Goal: Task Accomplishment & Management: Use online tool/utility

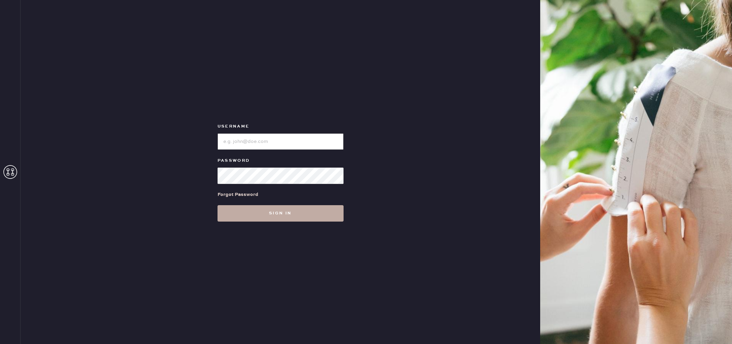
type input "reformationrittenhouse"
click at [307, 218] on button "Sign in" at bounding box center [280, 213] width 126 height 16
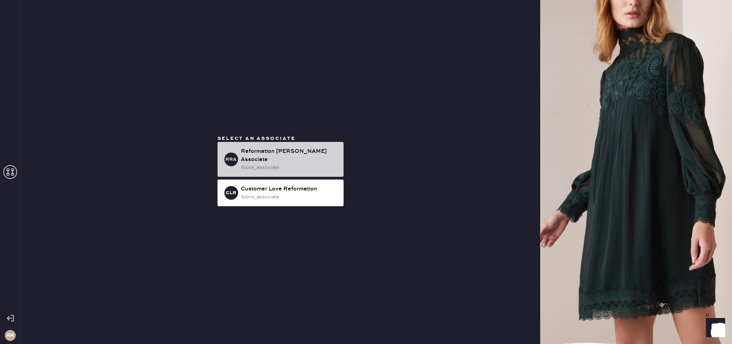
click at [296, 164] on div "store_associate" at bounding box center [289, 168] width 97 height 8
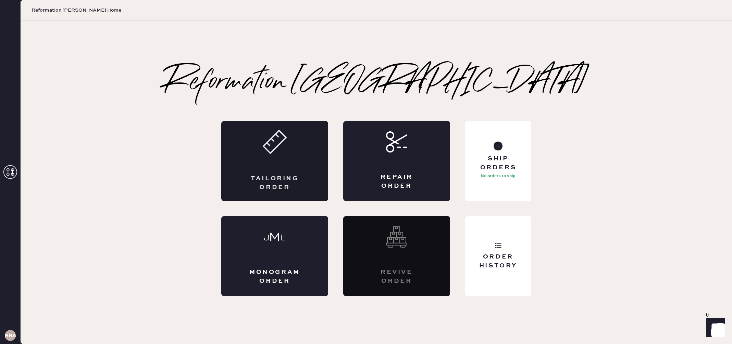
click at [283, 158] on div "Tailoring Order" at bounding box center [274, 161] width 107 height 80
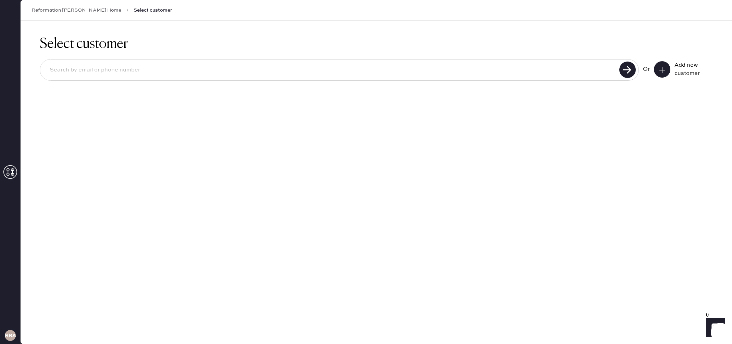
click at [541, 74] on input at bounding box center [330, 70] width 573 height 16
type input "[EMAIL_ADDRESS][DOMAIN_NAME]"
click at [624, 74] on use at bounding box center [627, 70] width 16 height 16
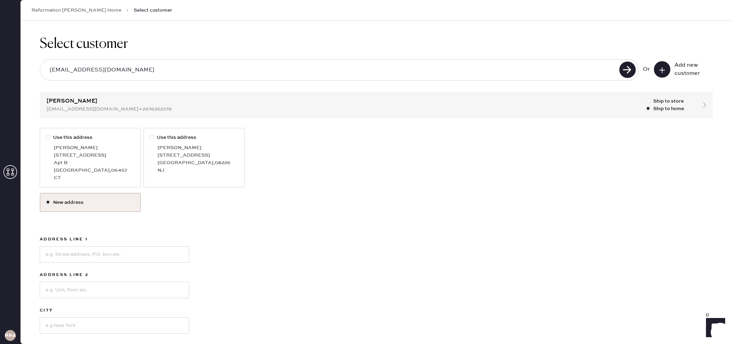
click at [102, 147] on div "[PERSON_NAME]" at bounding box center [94, 148] width 81 height 8
click at [46, 134] on input "Use this address" at bounding box center [46, 134] width 0 height 0
radio input "true"
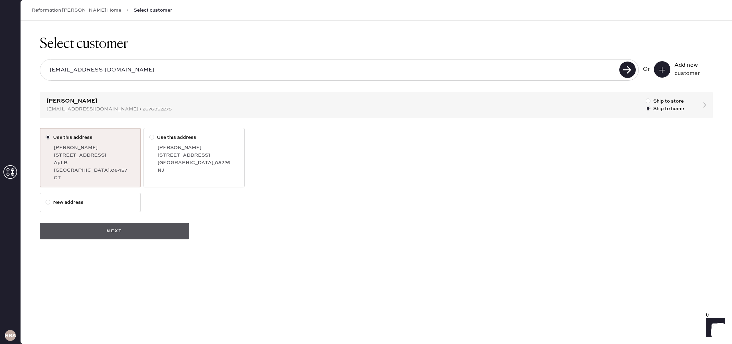
click at [129, 226] on button "Next" at bounding box center [114, 231] width 149 height 16
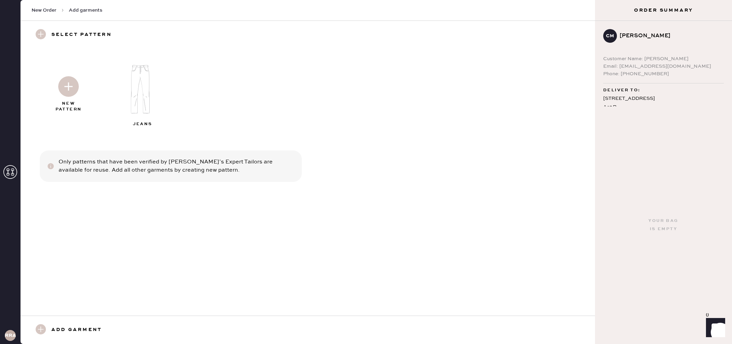
click at [71, 88] on img at bounding box center [68, 86] width 21 height 21
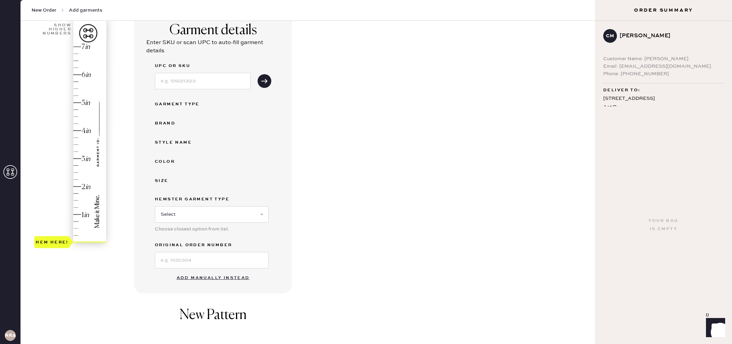
click at [203, 277] on button "Add manually instead" at bounding box center [213, 279] width 81 height 14
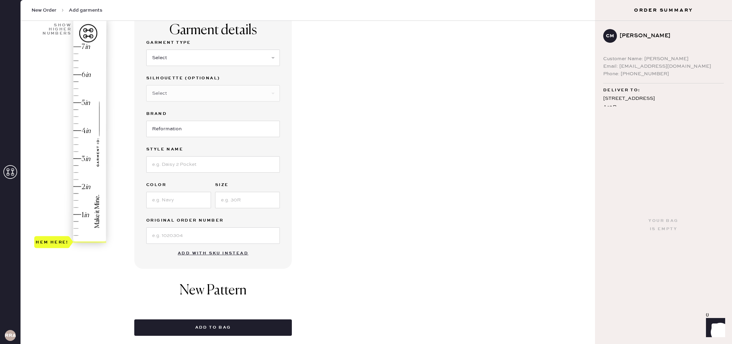
scroll to position [57, 0]
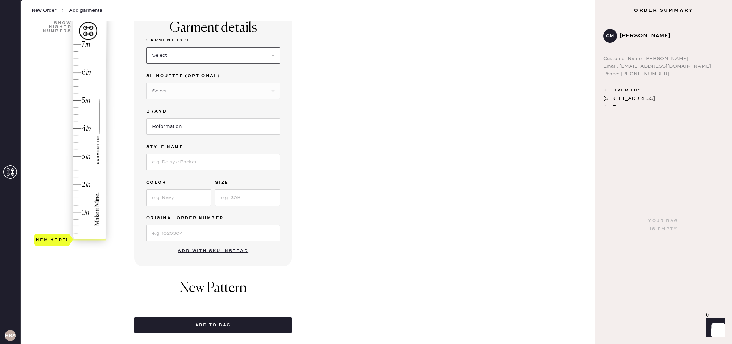
click at [181, 53] on select "Select Basic Skirt Jeans Leggings Pants Shorts Basic Sleeved Dress Basic Sleeve…" at bounding box center [213, 55] width 134 height 16
select select "4"
click at [146, 47] on select "Select Basic Skirt Jeans Leggings Pants Shorts Basic Sleeved Dress Basic Sleeve…" at bounding box center [213, 55] width 134 height 16
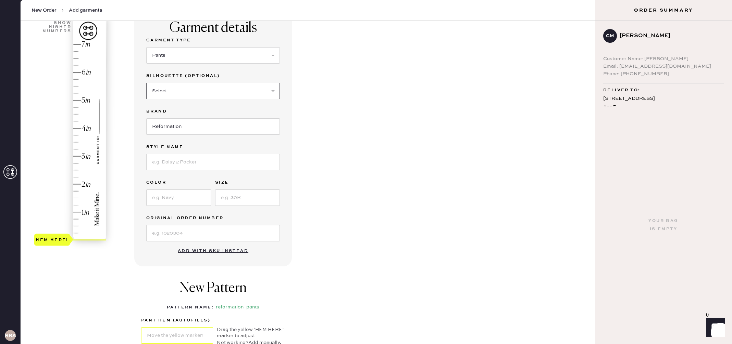
click at [178, 96] on select "Select Joggers Shorts Cropped Flare Boot Cut Straight Skinny Other" at bounding box center [213, 91] width 134 height 16
select select "11"
click at [146, 83] on select "Select Joggers Shorts Cropped Flare Boot Cut Straight Skinny Other" at bounding box center [213, 91] width 134 height 16
type input "4.5"
drag, startPoint x: 55, startPoint y: 238, endPoint x: 59, endPoint y: 117, distance: 121.3
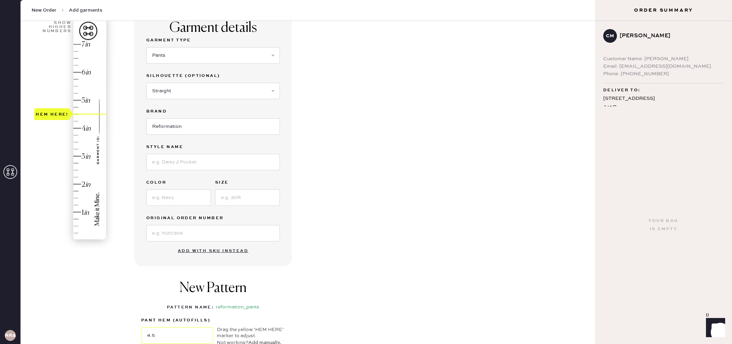
click at [59, 117] on div "Hem here!" at bounding box center [52, 114] width 33 height 8
click at [181, 162] on input at bounding box center [213, 162] width 134 height 16
type input "Giselle Low Rise Pant"
type input "Black"
type input "6"
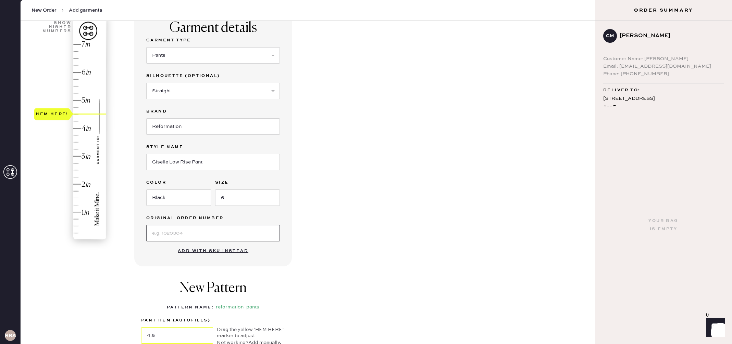
click at [188, 234] on input at bounding box center [213, 233] width 134 height 16
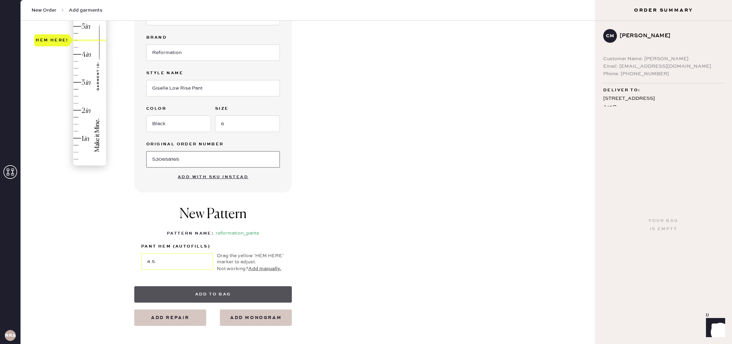
type input "S30658165"
click at [209, 288] on button "Add to bag" at bounding box center [213, 295] width 158 height 16
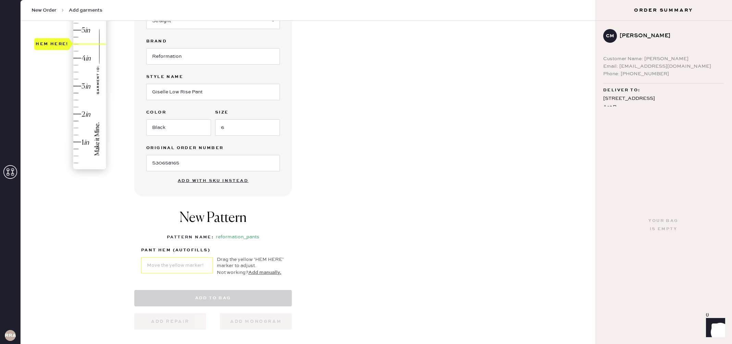
select select "4"
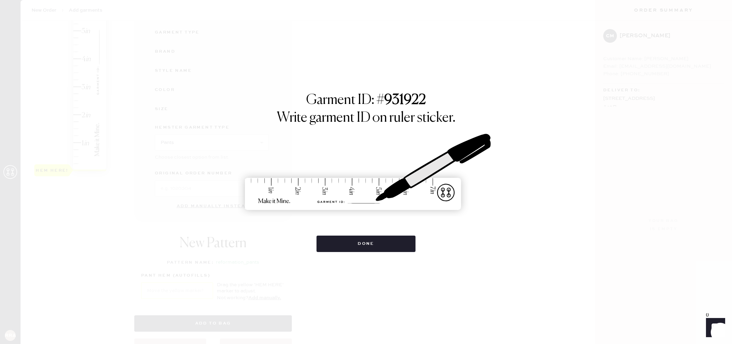
scroll to position [124, 0]
click at [371, 249] on button "Done" at bounding box center [365, 244] width 99 height 16
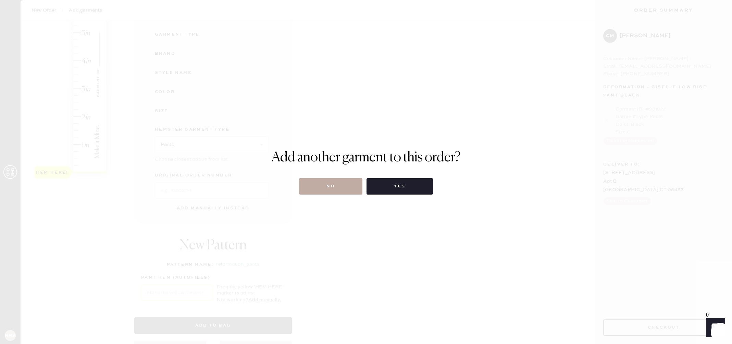
click at [329, 183] on button "No" at bounding box center [330, 186] width 63 height 16
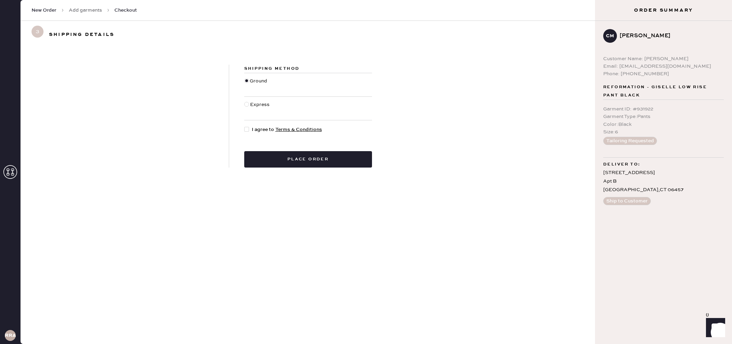
drag, startPoint x: 252, startPoint y: 127, endPoint x: 256, endPoint y: 129, distance: 4.3
click at [252, 127] on span "I agree to Terms & Conditions" at bounding box center [287, 130] width 70 height 8
click at [244, 126] on input "I agree to Terms & Conditions" at bounding box center [244, 126] width 0 height 0
checkbox input "true"
click at [355, 158] on button "Place order" at bounding box center [308, 159] width 128 height 16
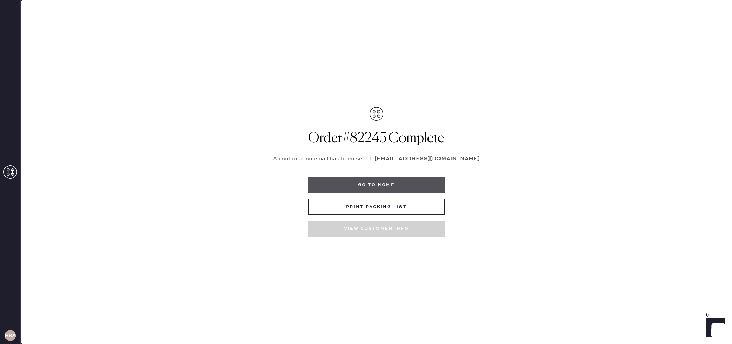
click at [405, 182] on button "Go to home" at bounding box center [376, 185] width 137 height 16
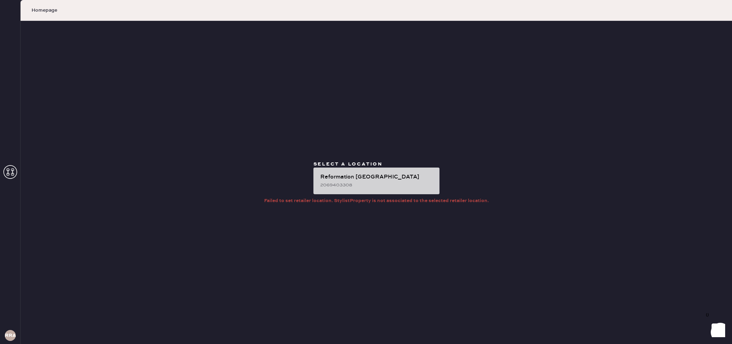
click at [371, 188] on div "2069403308" at bounding box center [377, 185] width 114 height 8
click at [391, 174] on div "Reformation [GEOGRAPHIC_DATA]" at bounding box center [377, 177] width 114 height 8
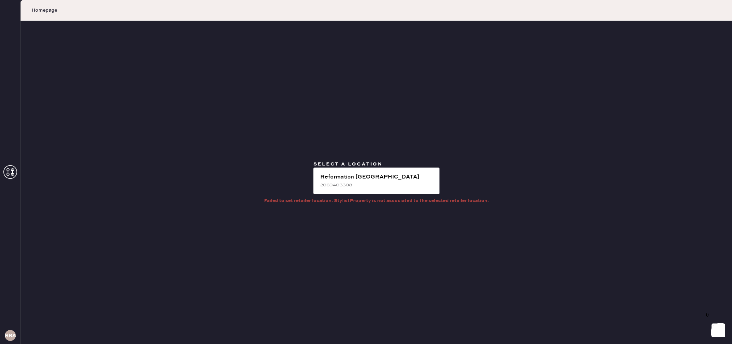
drag, startPoint x: 369, startPoint y: 170, endPoint x: 24, endPoint y: 100, distance: 352.1
click at [363, 169] on div "Reformation [PERSON_NAME] 2069403308" at bounding box center [376, 181] width 126 height 27
drag, startPoint x: 12, startPoint y: 167, endPoint x: 42, endPoint y: 120, distance: 56.6
click at [15, 164] on div "RRA" at bounding box center [10, 172] width 21 height 344
click at [12, 168] on use at bounding box center [10, 172] width 14 height 14
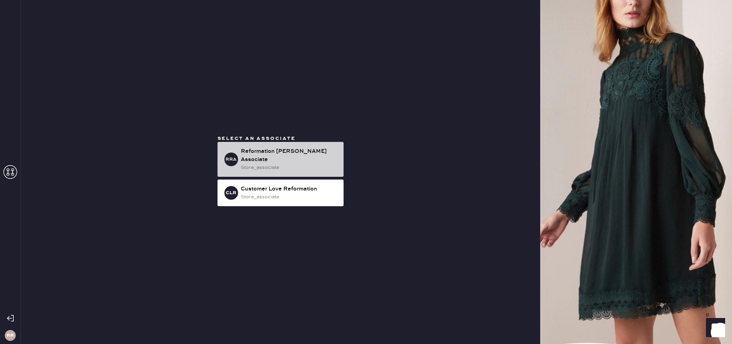
click at [291, 167] on div "RRA Reformation [PERSON_NAME] Associate store_associate" at bounding box center [280, 159] width 126 height 35
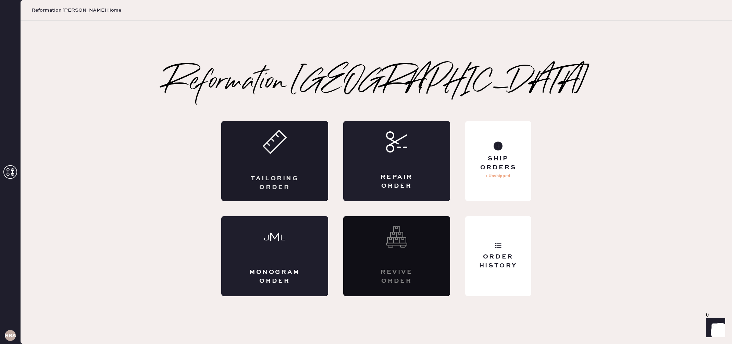
click at [285, 157] on div "Tailoring Order" at bounding box center [274, 161] width 107 height 80
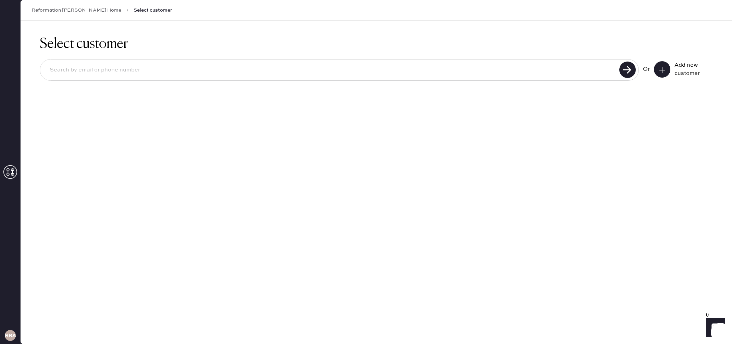
click at [288, 71] on input at bounding box center [330, 70] width 573 height 16
click at [662, 68] on use at bounding box center [661, 69] width 5 height 5
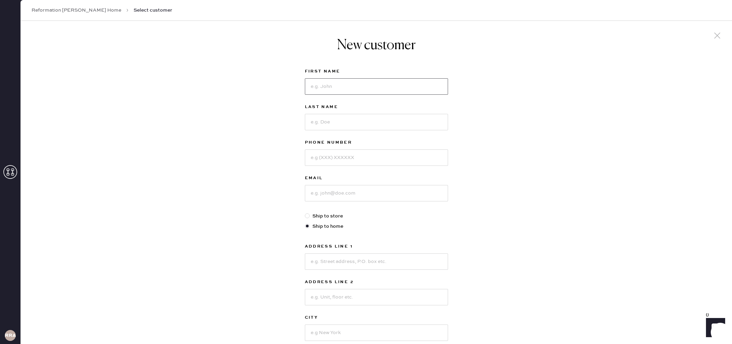
click at [348, 85] on input at bounding box center [376, 86] width 143 height 16
drag, startPoint x: 315, startPoint y: 87, endPoint x: 325, endPoint y: 90, distance: 10.5
click at [315, 87] on input "[PERSON_NAME]" at bounding box center [376, 86] width 143 height 16
type input "[PERSON_NAME]"
click at [358, 116] on input at bounding box center [376, 122] width 143 height 16
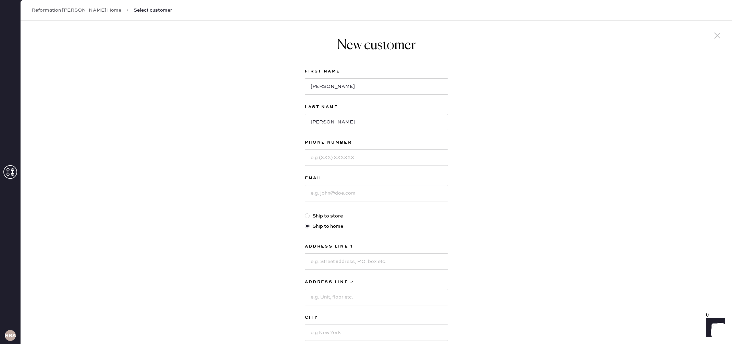
type input "[PERSON_NAME]"
click at [391, 158] on input at bounding box center [376, 158] width 143 height 16
type input "6102126939"
click at [435, 201] on input at bounding box center [376, 193] width 143 height 16
type input "[EMAIL_ADDRESS][DOMAIN_NAME]"
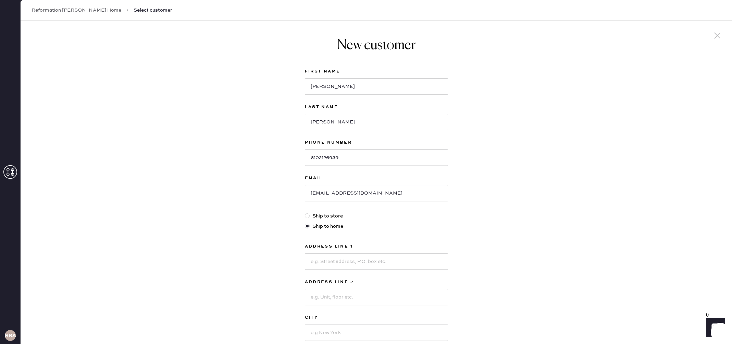
click at [329, 211] on div "Email [EMAIL_ADDRESS][DOMAIN_NAME]" at bounding box center [376, 193] width 143 height 38
click at [332, 214] on label "Ship to store" at bounding box center [376, 217] width 143 height 8
click at [305, 213] on input "Ship to store" at bounding box center [305, 213] width 0 height 0
radio input "true"
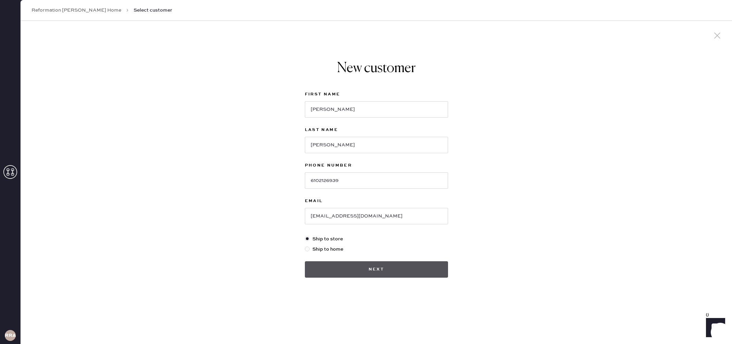
click at [368, 273] on button "Next" at bounding box center [376, 270] width 143 height 16
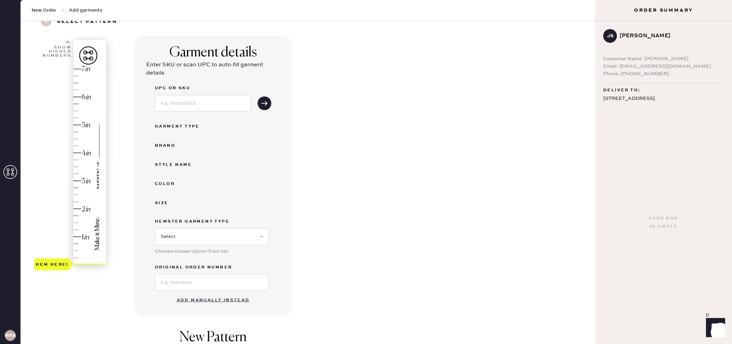
scroll to position [56, 0]
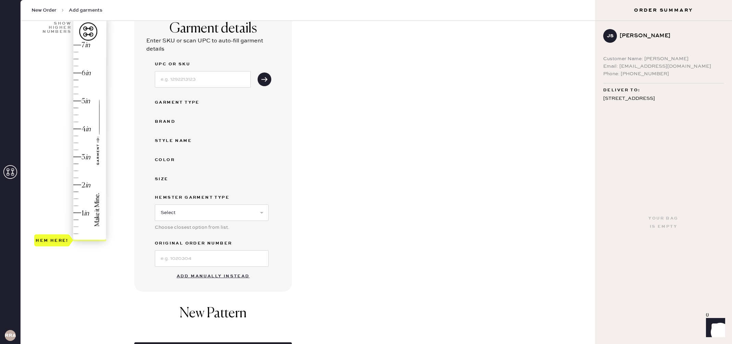
click at [207, 274] on button "Add manually instead" at bounding box center [213, 277] width 81 height 14
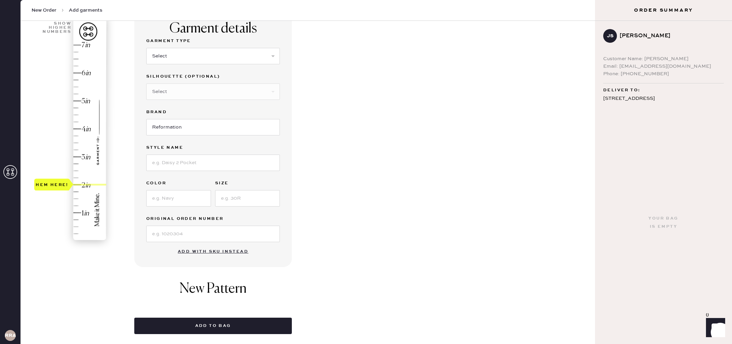
drag, startPoint x: 62, startPoint y: 234, endPoint x: 62, endPoint y: 183, distance: 51.0
click at [62, 183] on div "Hem here!" at bounding box center [52, 185] width 36 height 12
click at [189, 50] on select "Select Basic Skirt Jeans Leggings Pants Shorts Basic Sleeved Dress Basic Sleeve…" at bounding box center [213, 56] width 134 height 16
select select "4"
click at [146, 48] on select "Select Basic Skirt Jeans Leggings Pants Shorts Basic Sleeved Dress Basic Sleeve…" at bounding box center [213, 56] width 134 height 16
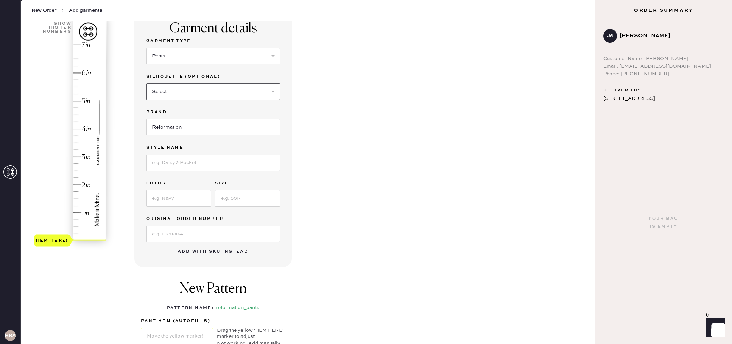
click at [187, 96] on select "Select Joggers Shorts Cropped Flare Boot Cut Straight Skinny Other" at bounding box center [213, 92] width 134 height 16
select select "11"
click at [146, 84] on select "Select Joggers Shorts Cropped Flare Boot Cut Straight Skinny Other" at bounding box center [213, 92] width 134 height 16
click at [188, 160] on input at bounding box center [213, 163] width 134 height 16
type input "Vida Low Rise Pant"
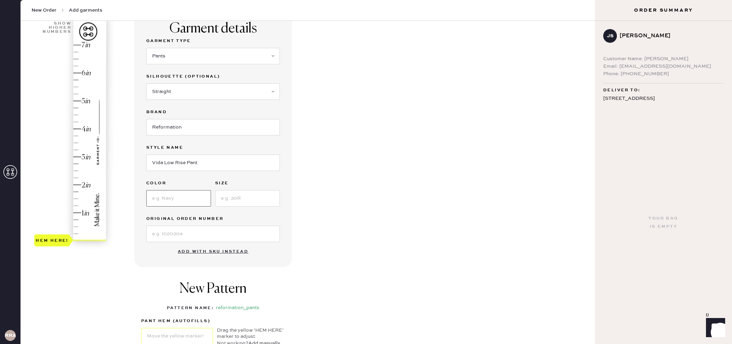
click at [179, 198] on input at bounding box center [178, 198] width 65 height 16
type input "Mole"
type input "6"
click at [167, 237] on input at bounding box center [213, 234] width 134 height 16
type input "S30660545"
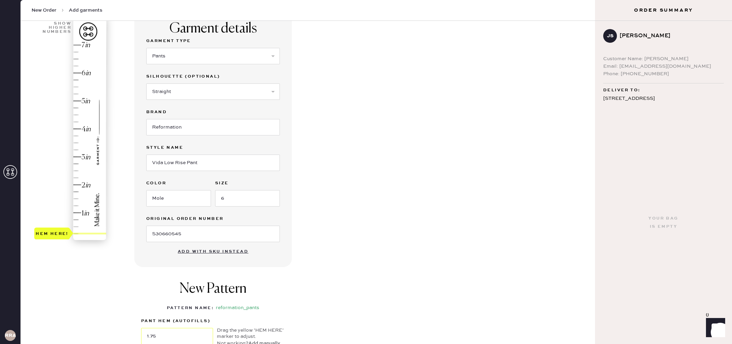
type input "2"
drag, startPoint x: 41, startPoint y: 241, endPoint x: 42, endPoint y: 186, distance: 55.1
click at [42, 186] on div "Hem here!" at bounding box center [52, 185] width 33 height 8
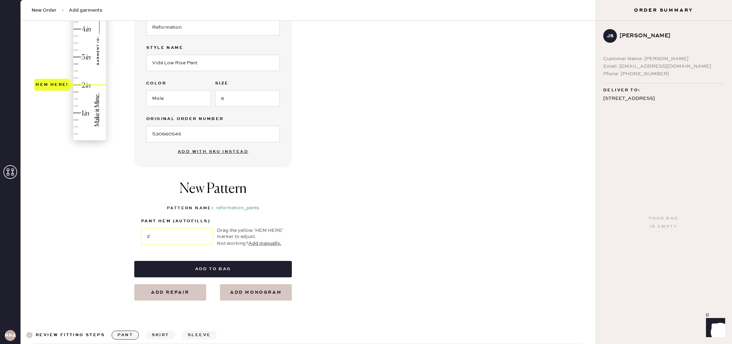
scroll to position [209, 0]
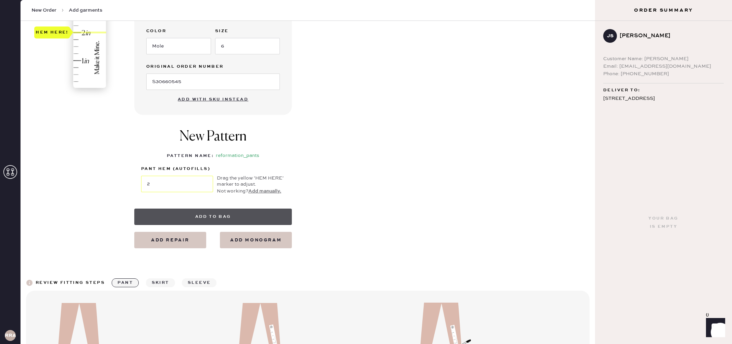
click at [218, 218] on button "Add to bag" at bounding box center [213, 217] width 158 height 16
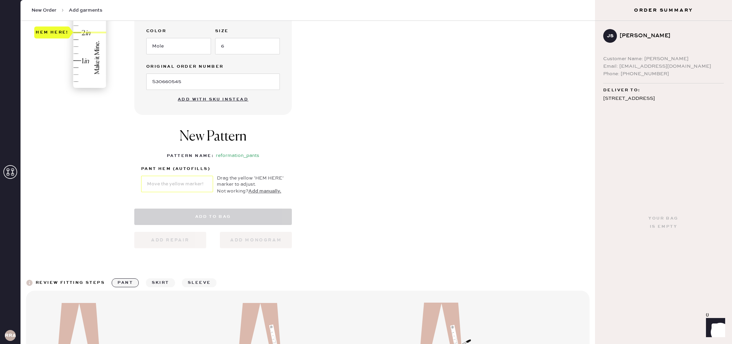
select select "4"
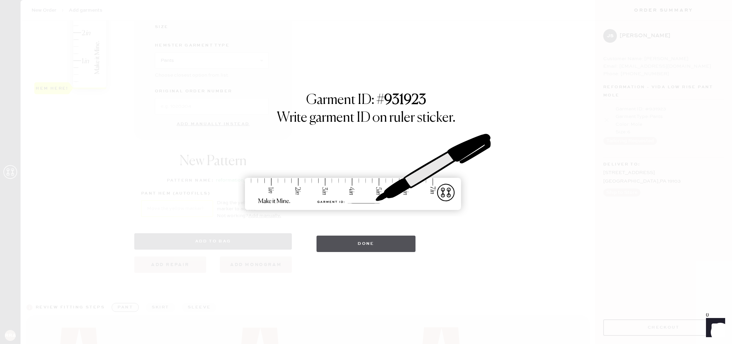
click at [339, 239] on button "Done" at bounding box center [365, 244] width 99 height 16
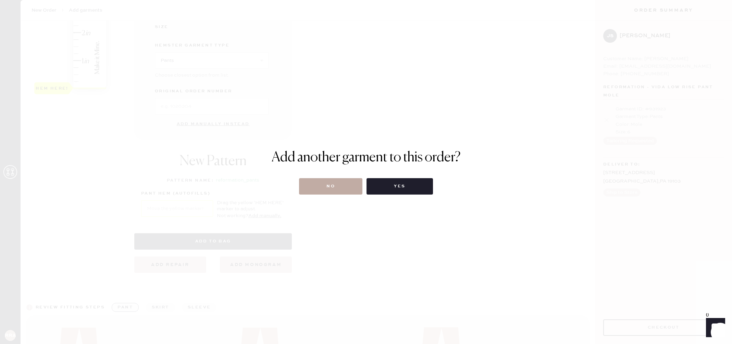
click at [335, 188] on button "No" at bounding box center [330, 186] width 63 height 16
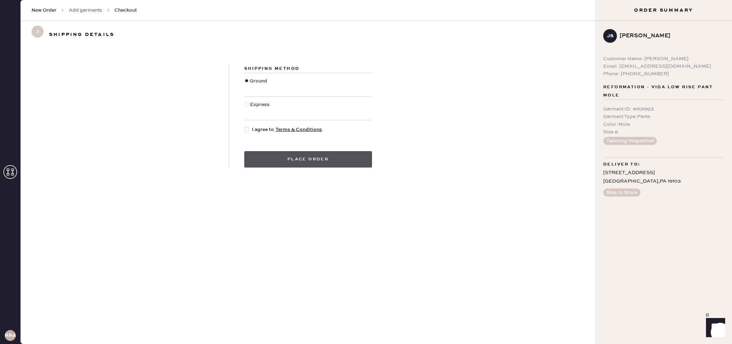
drag, startPoint x: 254, startPoint y: 130, endPoint x: 285, endPoint y: 155, distance: 39.0
click at [254, 130] on span "I agree to Terms & Conditions" at bounding box center [287, 130] width 70 height 8
click at [244, 126] on input "I agree to Terms & Conditions" at bounding box center [244, 126] width 0 height 0
checkbox input "true"
click at [293, 161] on button "Place order" at bounding box center [308, 159] width 128 height 16
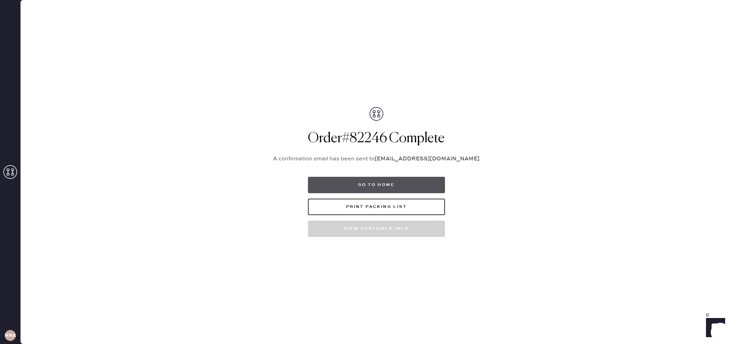
click at [363, 186] on button "Go to home" at bounding box center [376, 185] width 137 height 16
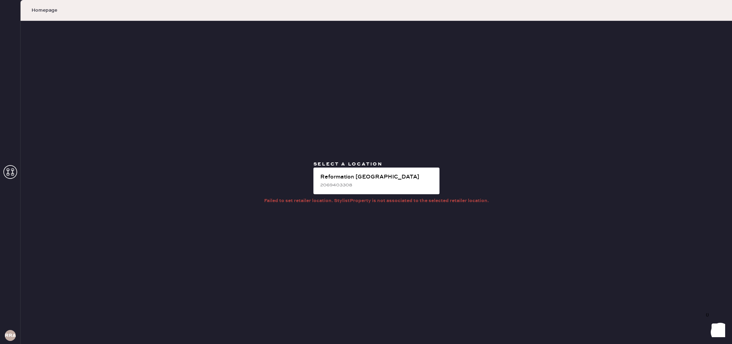
click at [13, 180] on div at bounding box center [10, 172] width 14 height 15
click at [14, 172] on icon at bounding box center [10, 172] width 14 height 14
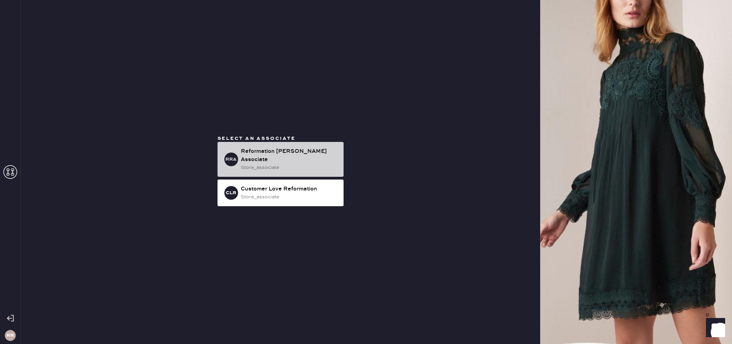
click at [250, 157] on div "Reformation [PERSON_NAME] Associate" at bounding box center [289, 156] width 97 height 16
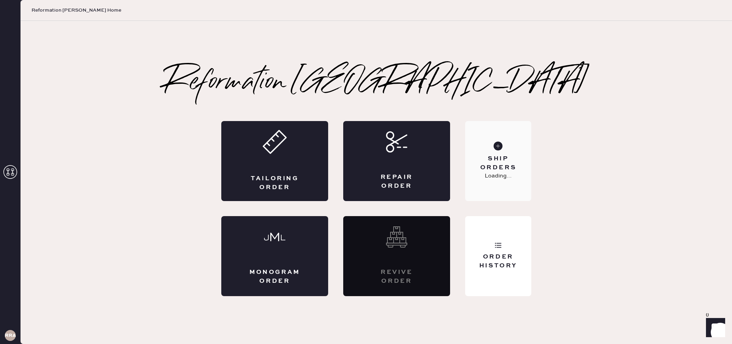
click at [494, 138] on div "Ship Orders Loading..." at bounding box center [498, 161] width 66 height 80
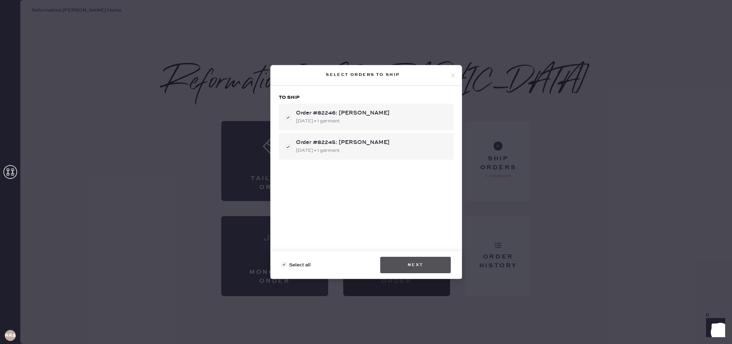
click at [438, 261] on button "Next" at bounding box center [415, 265] width 71 height 16
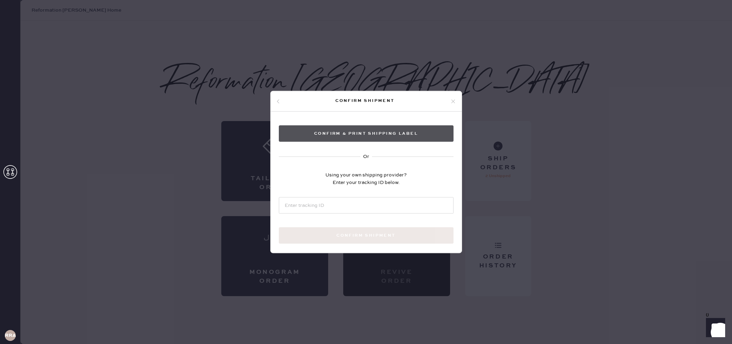
click at [362, 135] on button "Confirm & Print shipping label" at bounding box center [366, 134] width 175 height 16
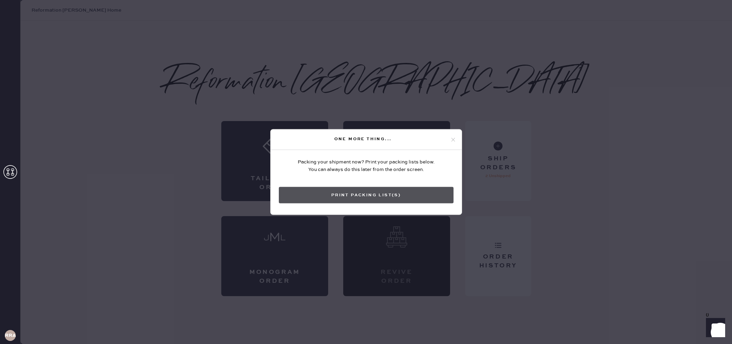
click at [432, 196] on button "Print Packing List(s)" at bounding box center [366, 195] width 175 height 16
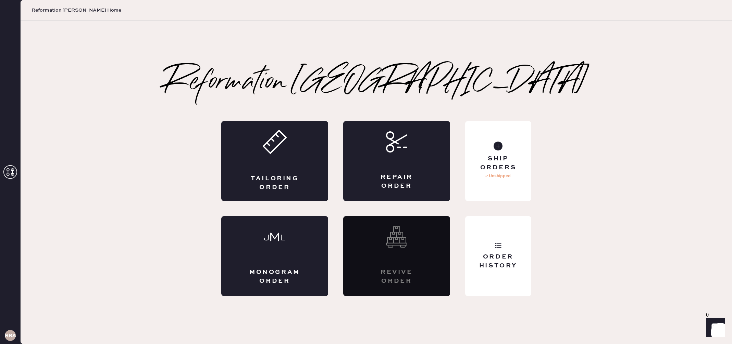
click at [558, 239] on div "Reformation [PERSON_NAME] Packing slip Order # 82246 Customer information # 888…" at bounding box center [376, 182] width 711 height 227
